Goal: Information Seeking & Learning: Learn about a topic

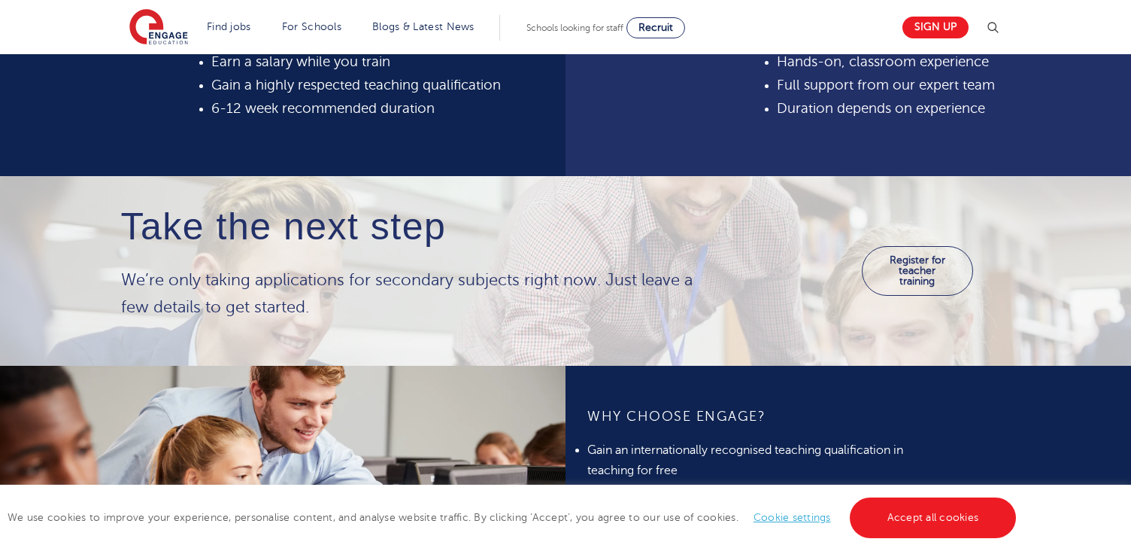
scroll to position [730, 0]
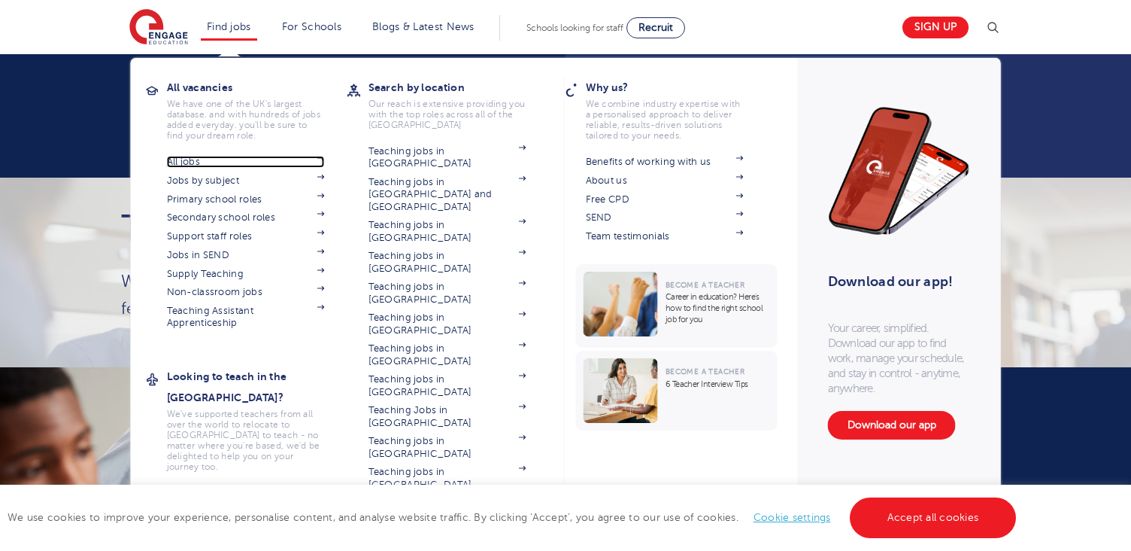
click at [218, 164] on link "All jobs" at bounding box center [246, 162] width 158 height 12
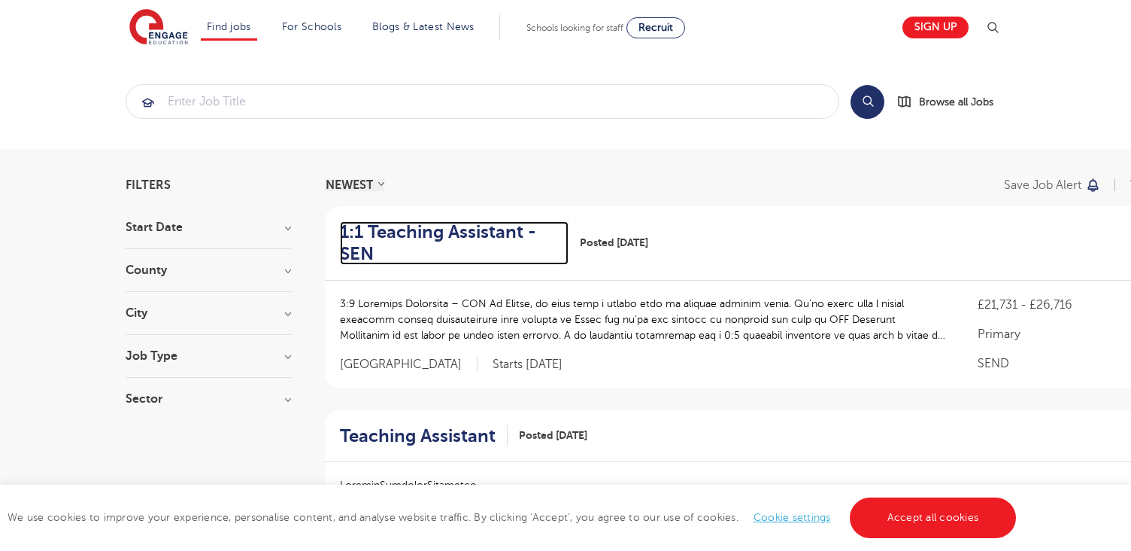
click at [415, 229] on h2 "1:1 Teaching Assistant - SEN" at bounding box center [448, 243] width 217 height 44
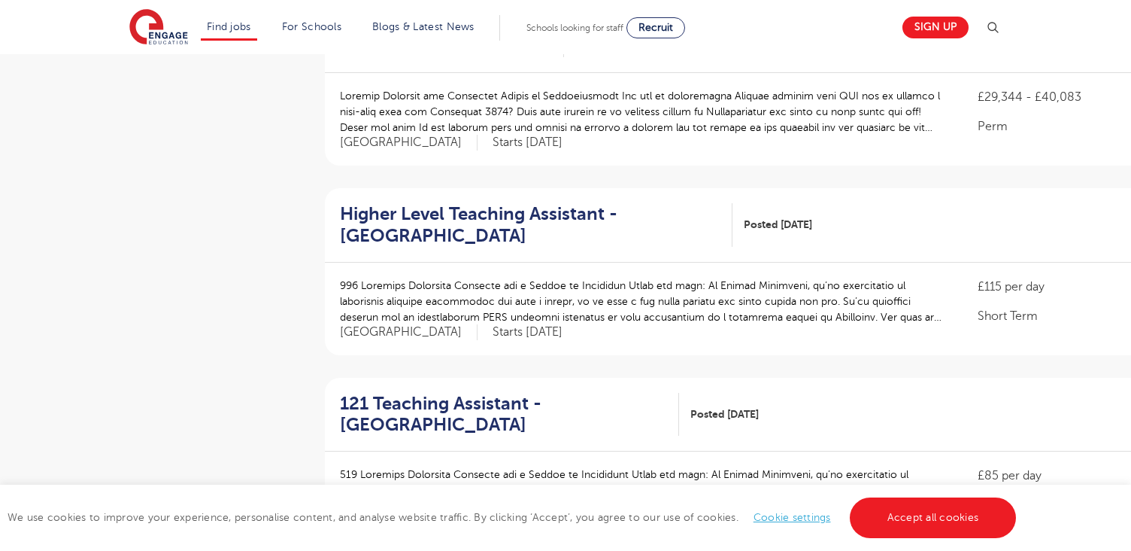
scroll to position [1548, 0]
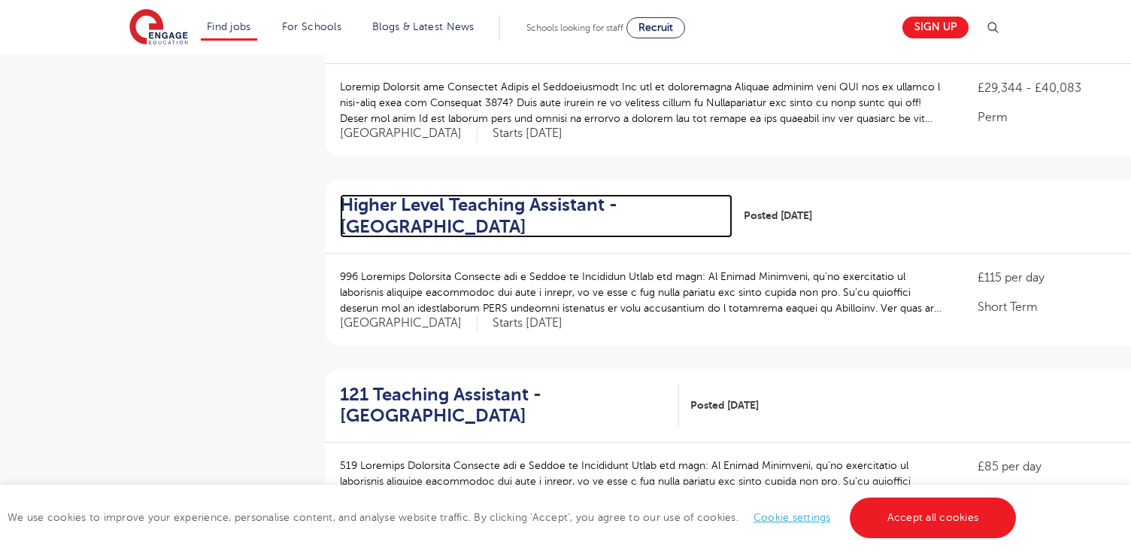
click at [372, 196] on h2 "Higher Level Teaching Assistant - Elmbridge" at bounding box center [530, 216] width 381 height 44
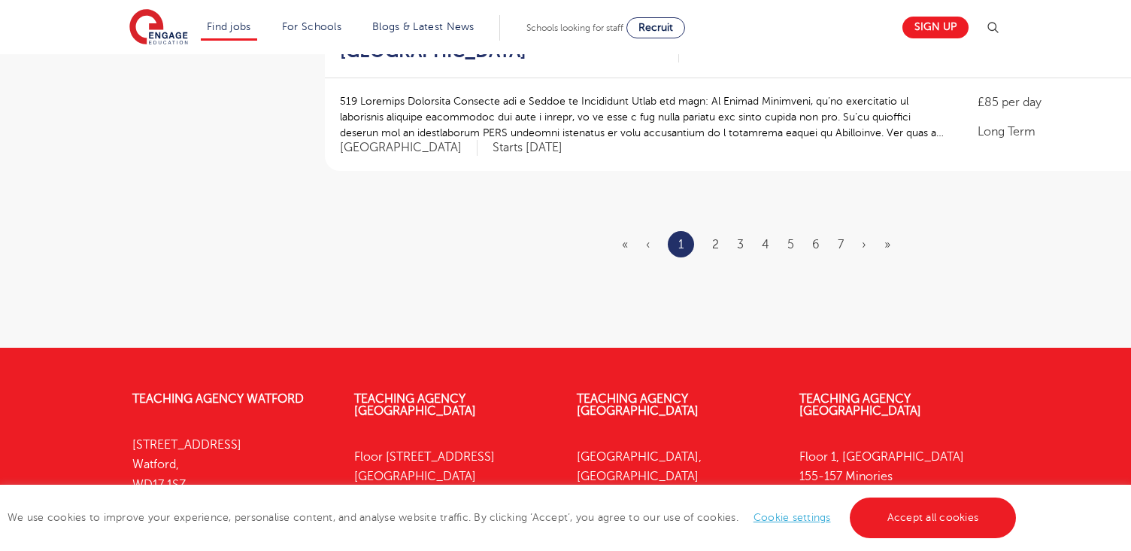
scroll to position [1897, 0]
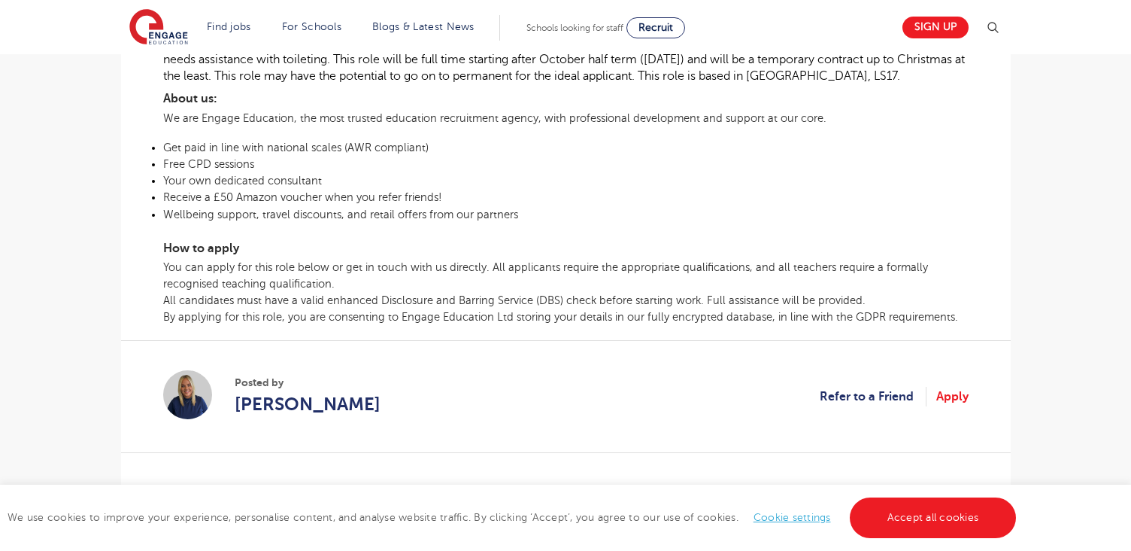
scroll to position [530, 0]
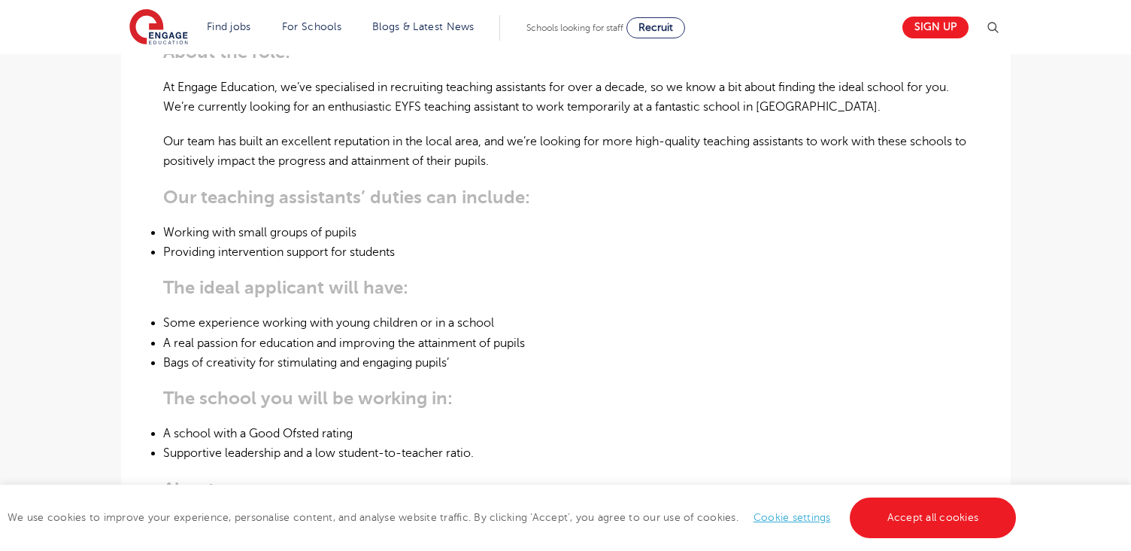
scroll to position [508, 0]
